Goal: Task Accomplishment & Management: Manage account settings

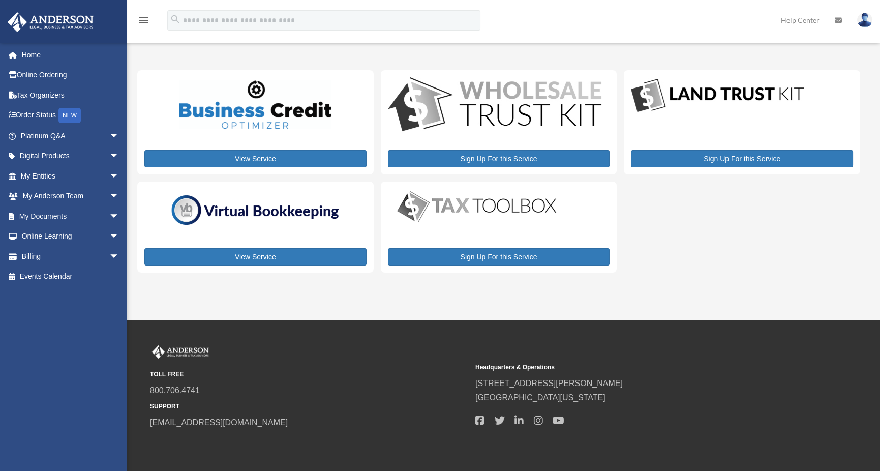
click at [864, 24] on img at bounding box center [864, 20] width 15 height 15
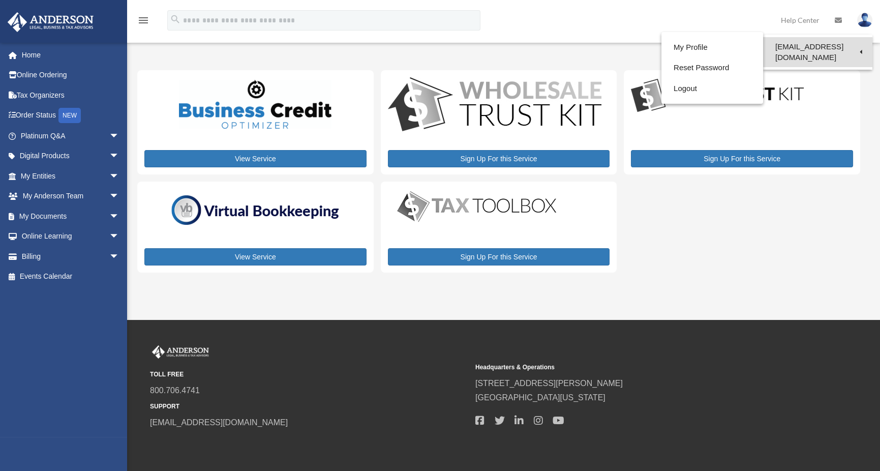
click at [830, 45] on link "[EMAIL_ADDRESS][DOMAIN_NAME]" at bounding box center [817, 52] width 109 height 30
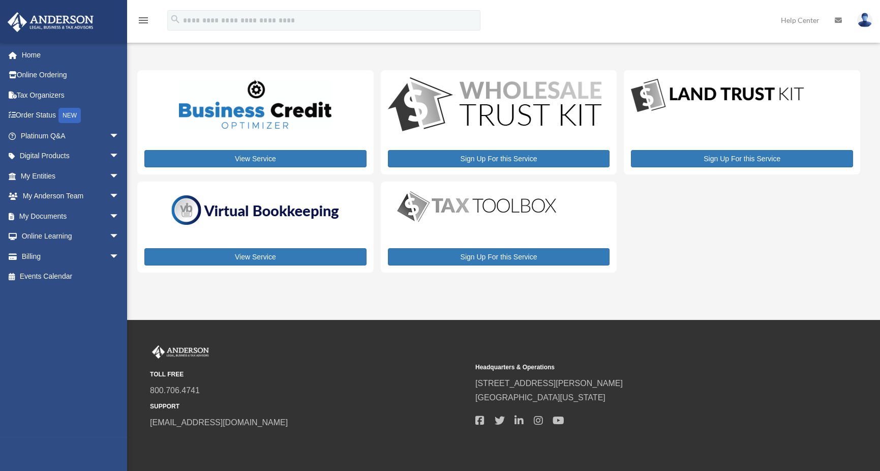
click at [868, 23] on img at bounding box center [864, 20] width 15 height 15
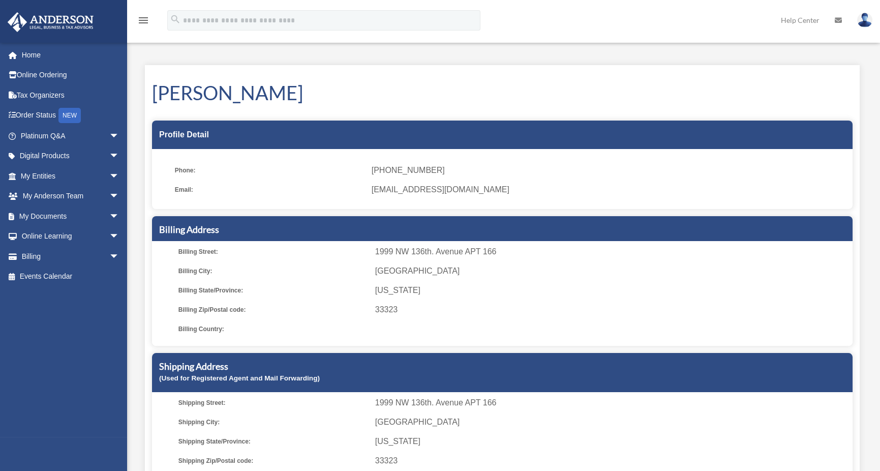
click at [866, 24] on img at bounding box center [864, 20] width 15 height 15
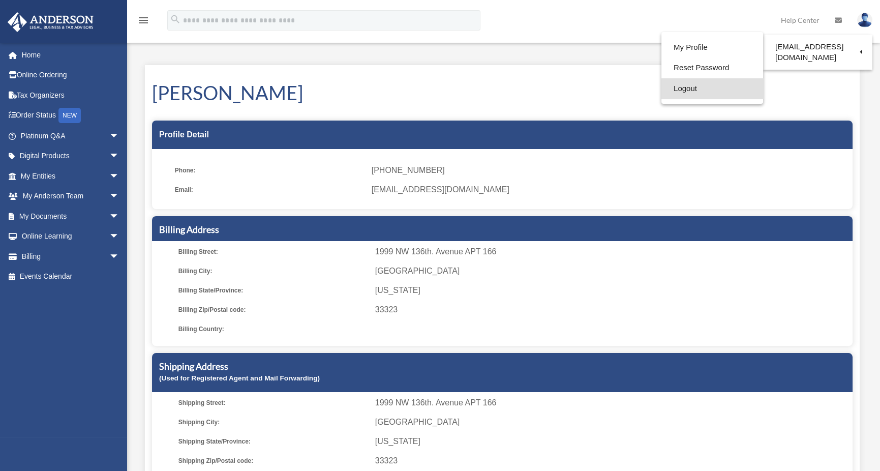
click at [692, 88] on link "Logout" at bounding box center [712, 88] width 102 height 21
